Goal: Register for event/course

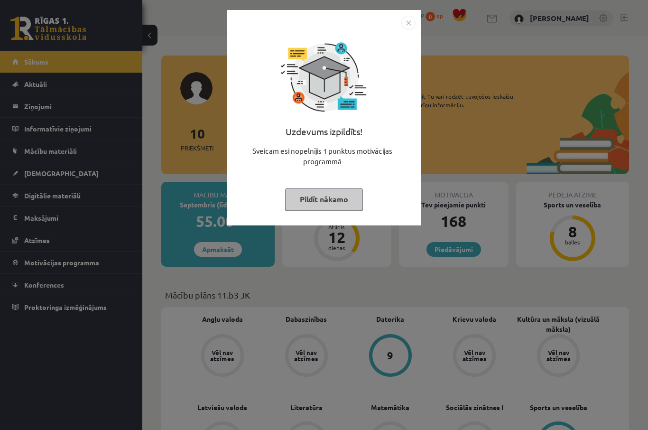
click at [405, 28] on img "Close" at bounding box center [408, 23] width 14 height 14
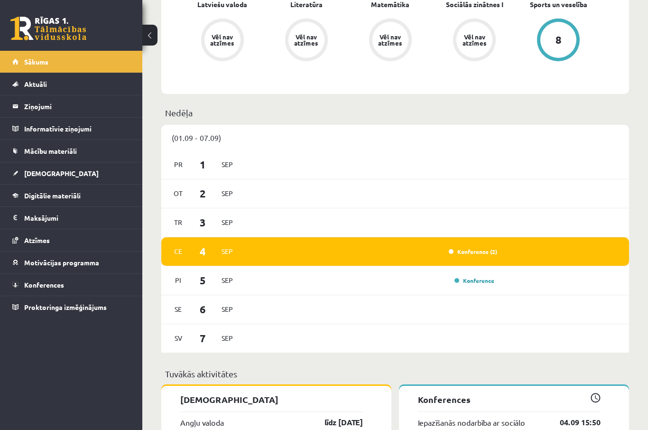
scroll to position [408, 0]
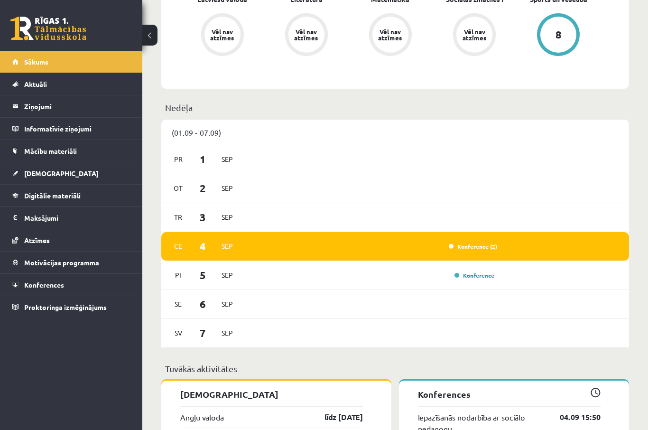
click at [474, 249] on link "Konference (2)" at bounding box center [473, 246] width 48 height 8
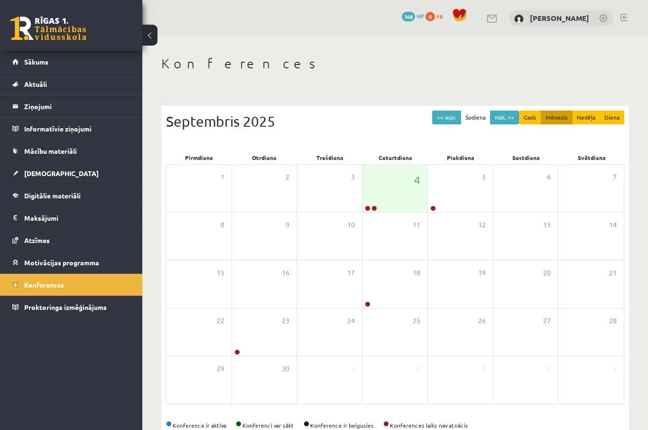
click at [393, 222] on div "11" at bounding box center [394, 236] width 65 height 47
click at [398, 217] on icon at bounding box center [397, 218] width 6 height 6
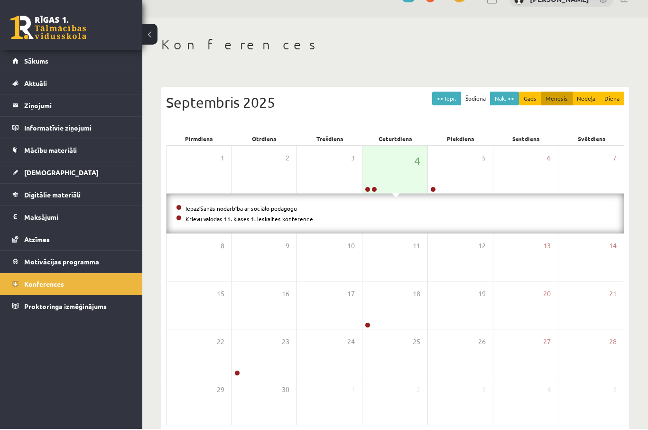
click at [265, 216] on link "Krievu valodas 11. klases 1. ieskaites konference" at bounding box center [249, 220] width 128 height 8
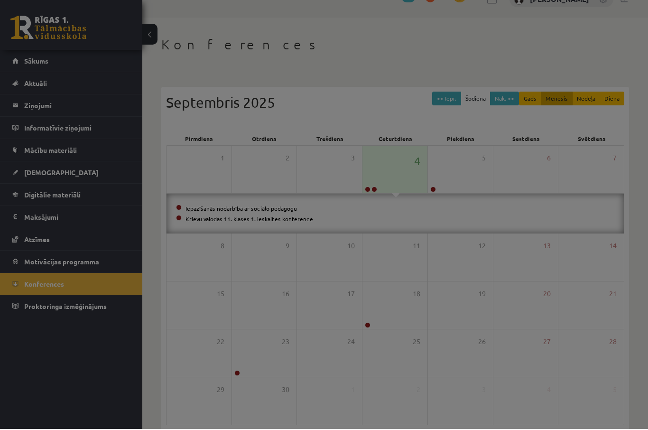
scroll to position [19, 0]
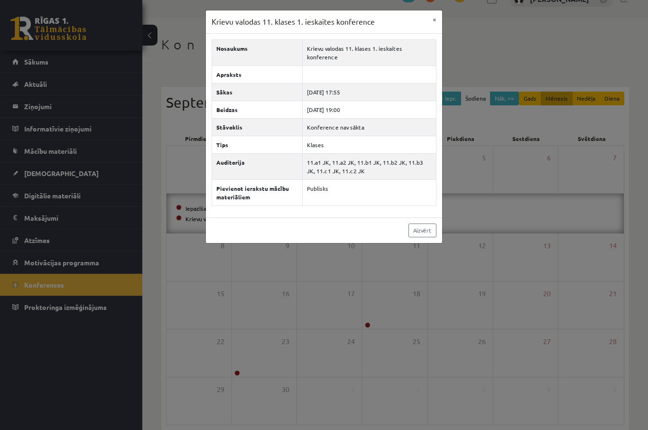
click at [510, 70] on div "Krievu valodas 11. klases 1. ieskaites konference × Nosaukums Krievu valodas 11…" at bounding box center [324, 215] width 648 height 430
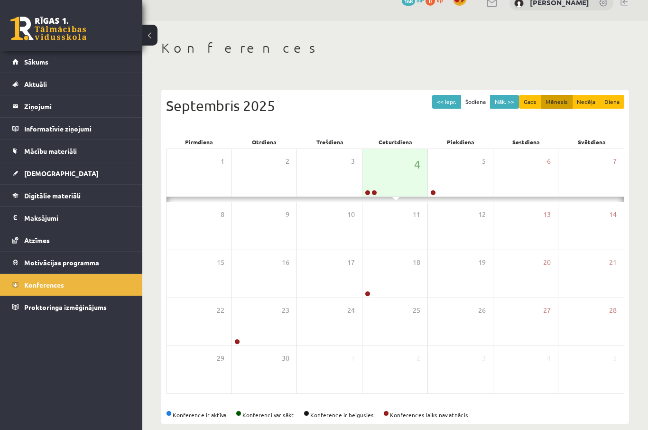
scroll to position [18, 0]
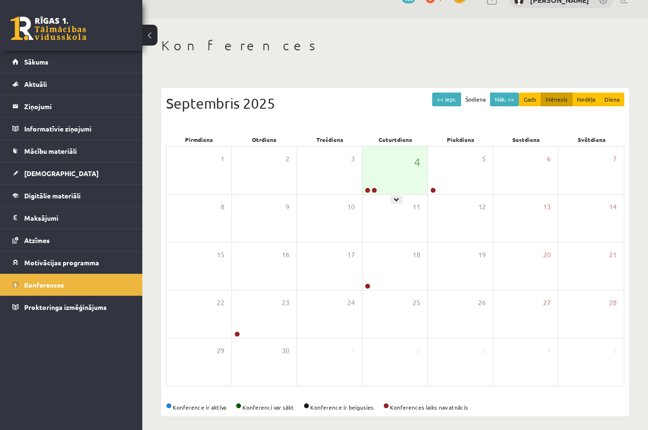
click at [397, 200] on icon at bounding box center [397, 200] width 6 height 6
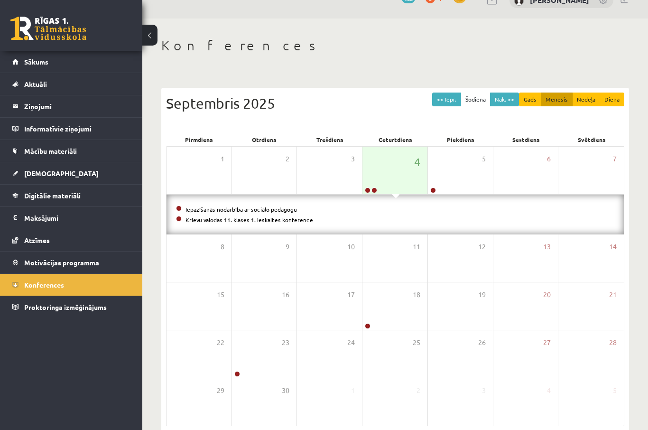
click at [242, 208] on link "Iepazīšanās nodarbība ar sociālo pedagogu" at bounding box center [240, 209] width 111 height 8
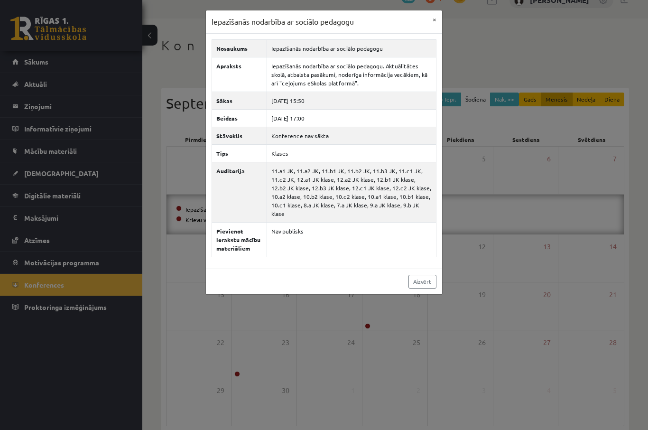
click at [433, 10] on button "×" at bounding box center [434, 19] width 15 height 18
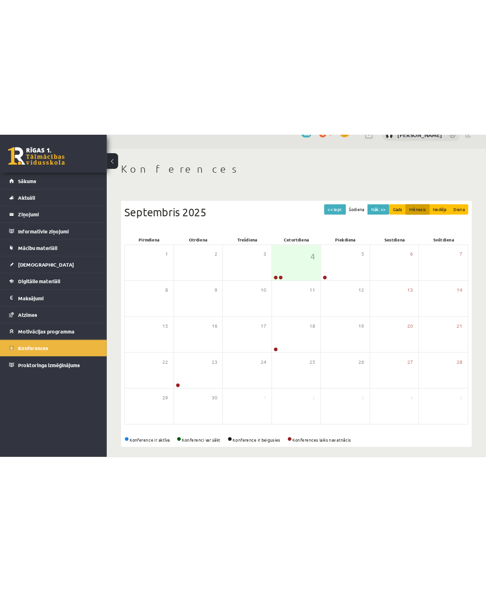
scroll to position [0, 0]
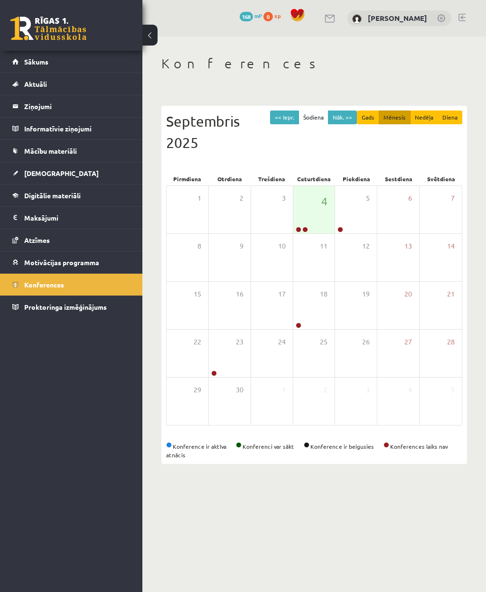
click at [324, 241] on span "11" at bounding box center [324, 246] width 8 height 10
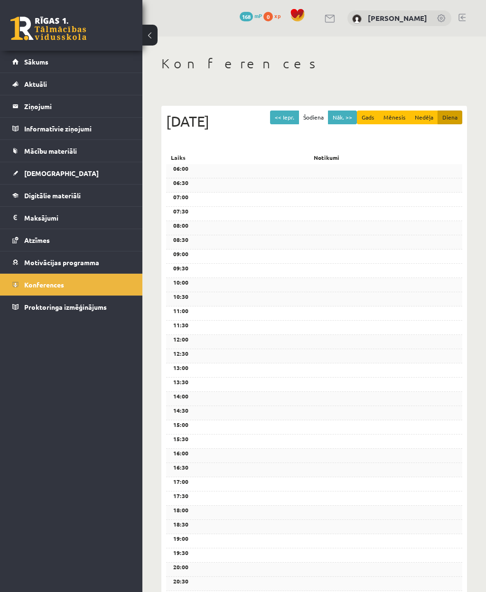
click at [148, 37] on button at bounding box center [149, 35] width 15 height 21
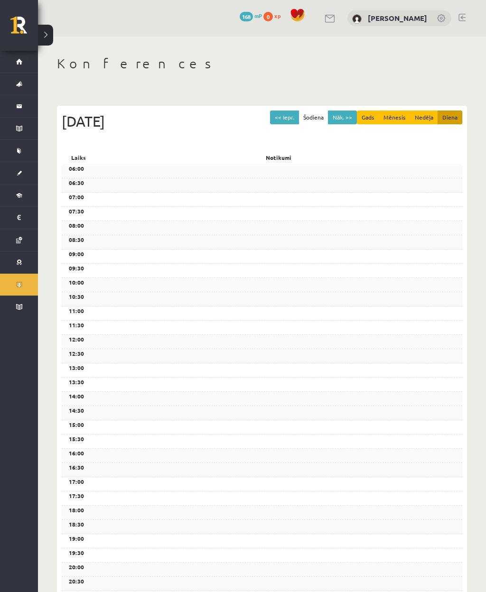
click at [55, 25] on div "0 Dāvanas 168 mP 0 xp Veronika Pētersone" at bounding box center [262, 18] width 448 height 37
click at [53, 28] on button at bounding box center [45, 35] width 15 height 21
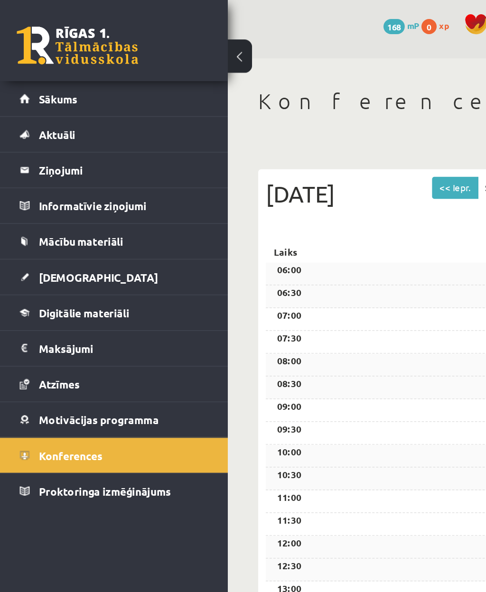
click at [152, 35] on button at bounding box center [149, 35] width 15 height 21
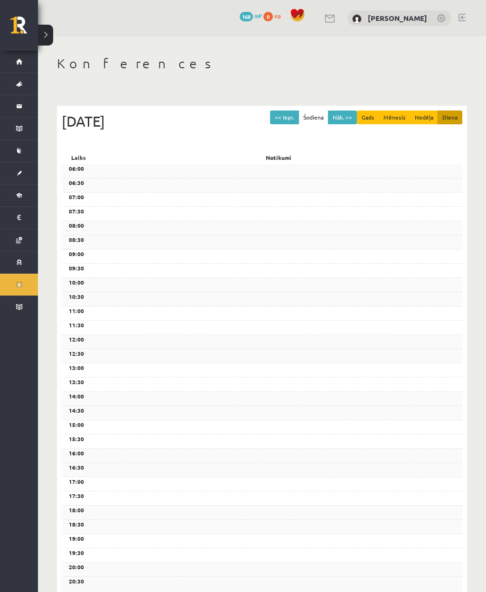
click at [48, 35] on button at bounding box center [45, 35] width 15 height 21
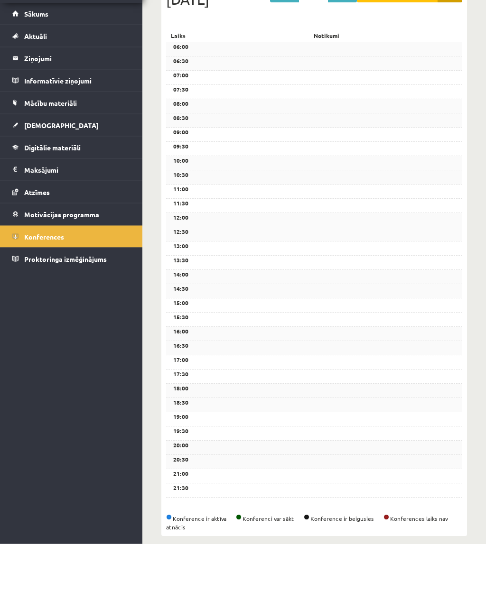
scroll to position [74, 0]
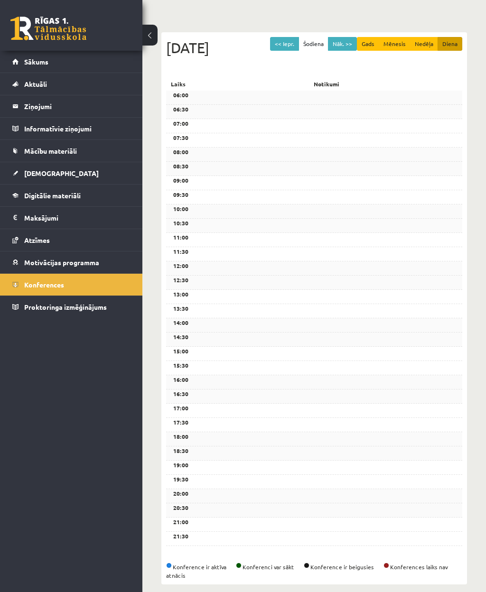
click at [54, 286] on span "Konferences" at bounding box center [44, 284] width 40 height 9
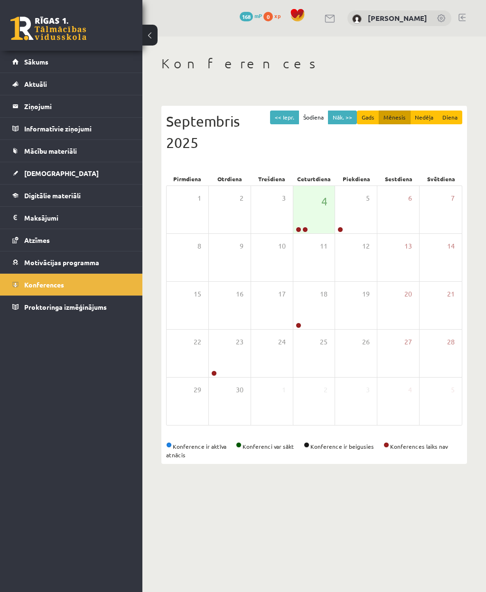
scroll to position [0, 0]
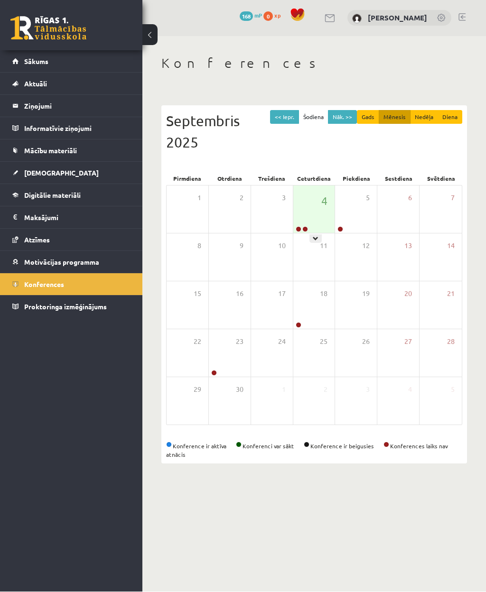
click at [319, 240] on div at bounding box center [315, 239] width 12 height 9
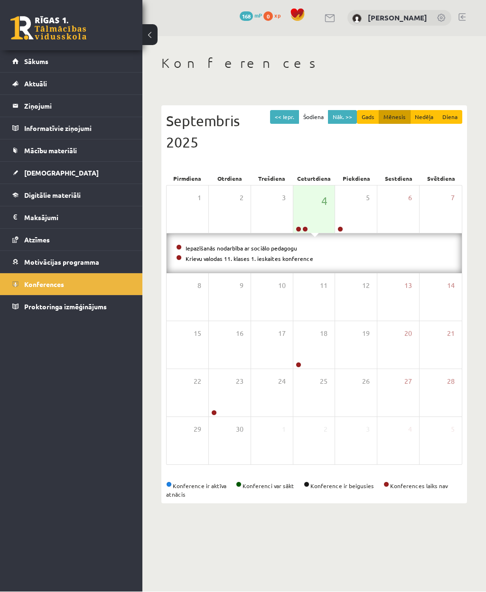
click at [272, 248] on link "Iepazīšanās nodarbība ar sociālo pedagogu" at bounding box center [240, 249] width 111 height 8
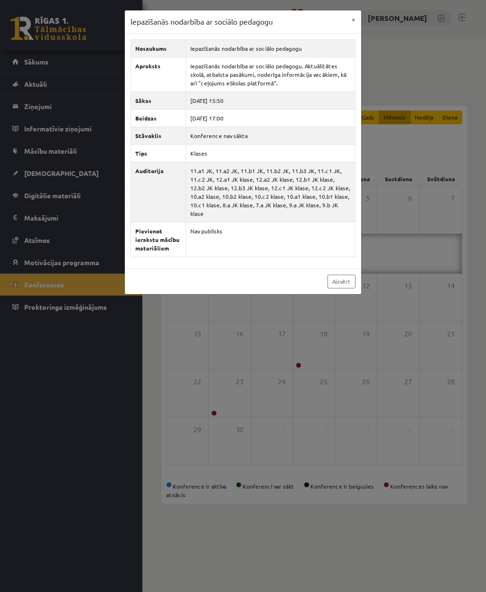
click at [337, 287] on link "Aizvērt" at bounding box center [341, 282] width 28 height 14
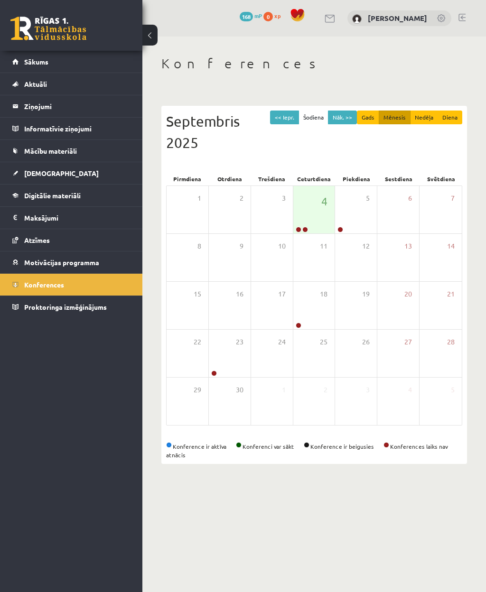
click at [83, 257] on link "Motivācijas programma" at bounding box center [71, 262] width 118 height 22
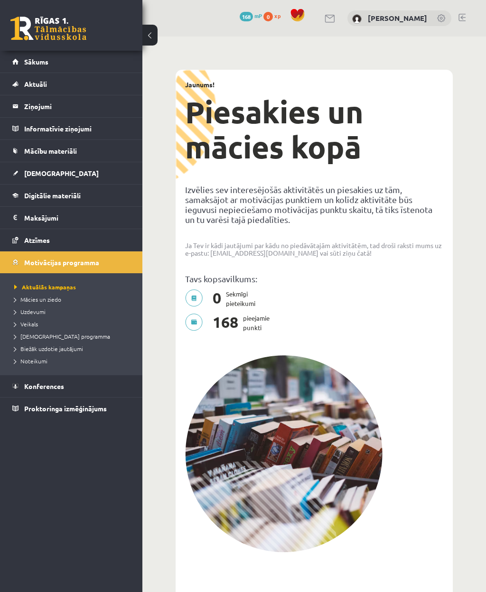
click at [53, 260] on span "Motivācijas programma" at bounding box center [61, 262] width 75 height 9
click at [48, 390] on link "Konferences" at bounding box center [71, 386] width 118 height 22
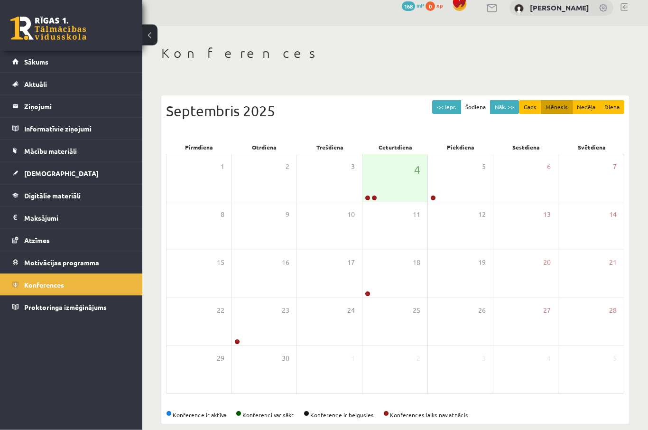
scroll to position [23, 0]
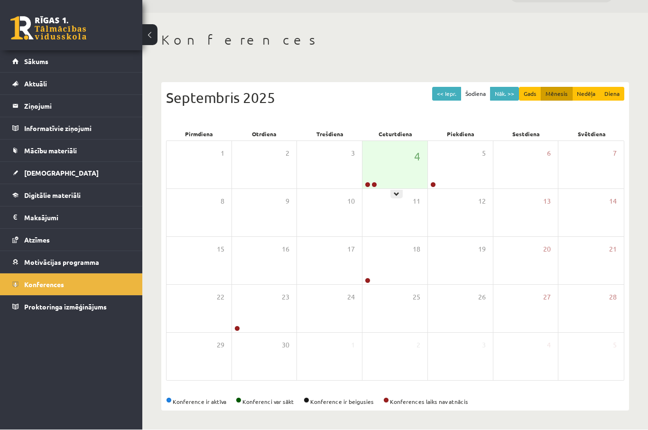
click at [399, 192] on icon at bounding box center [397, 195] width 6 height 6
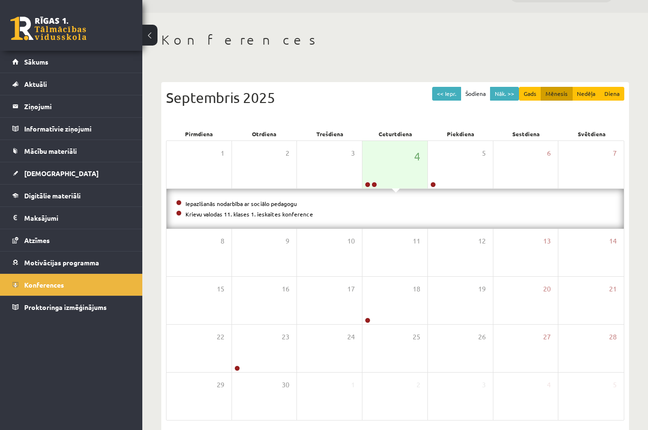
click at [290, 201] on link "Iepazīšanās nodarbība ar sociālo pedagogu" at bounding box center [240, 204] width 111 height 8
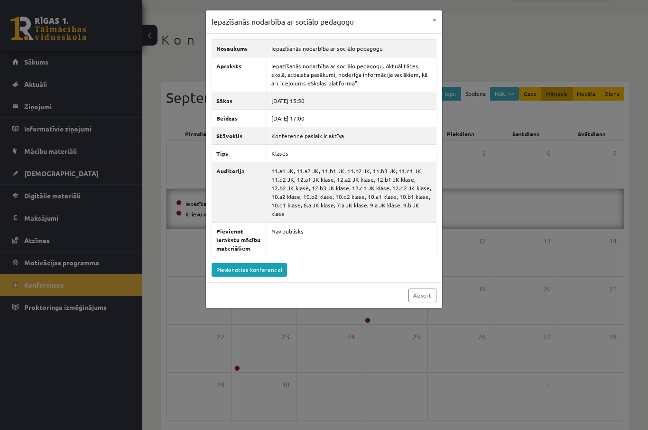
click at [262, 269] on link "Pievienoties konferencei" at bounding box center [249, 270] width 75 height 14
